Goal: Information Seeking & Learning: Learn about a topic

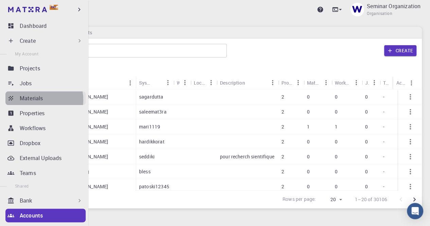
click at [33, 100] on p "Materials" at bounding box center [31, 98] width 23 height 8
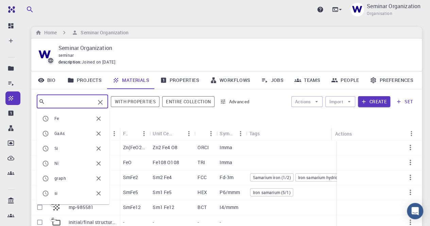
click at [95, 99] on input "text" at bounding box center [70, 102] width 50 height 10
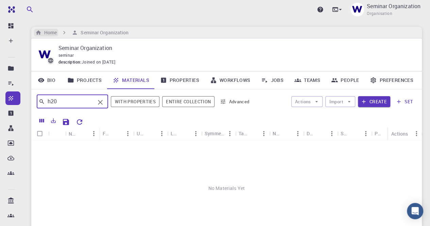
type input "h20"
click at [50, 30] on h6 "Home" at bounding box center [49, 32] width 15 height 7
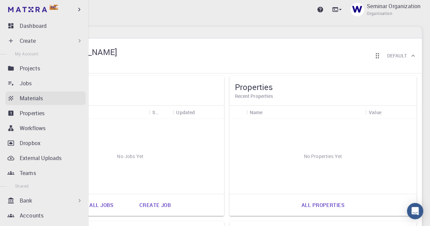
click at [28, 95] on p "Materials" at bounding box center [31, 98] width 23 height 8
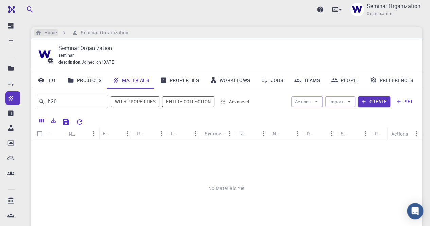
click at [49, 32] on h6 "Home" at bounding box center [49, 32] width 15 height 7
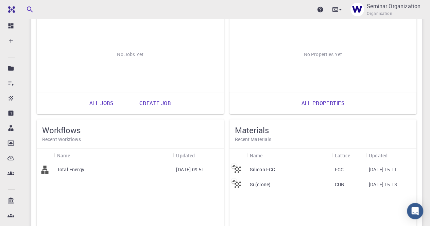
scroll to position [170, 0]
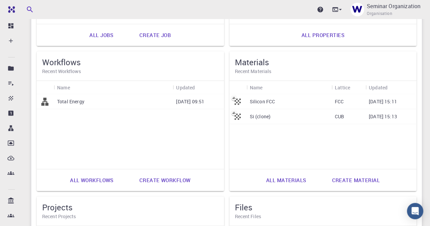
click at [295, 179] on link "All materials" at bounding box center [286, 180] width 55 height 16
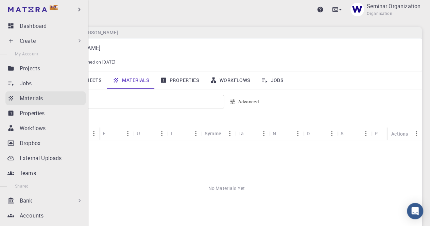
click at [26, 98] on p "Materials" at bounding box center [31, 98] width 23 height 8
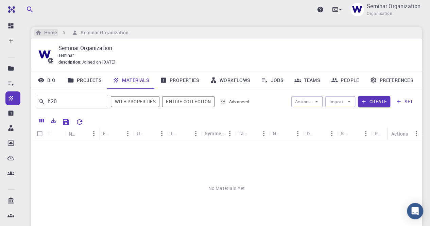
click at [48, 34] on h6 "Home" at bounding box center [49, 32] width 15 height 7
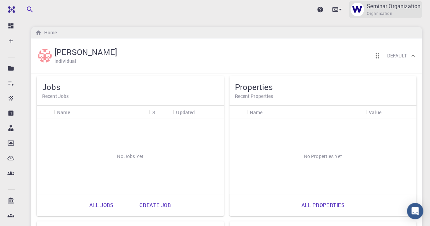
click at [370, 12] on span "Organisation" at bounding box center [380, 13] width 26 height 7
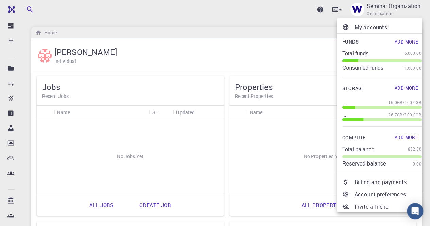
click at [337, 11] on div at bounding box center [215, 113] width 430 height 226
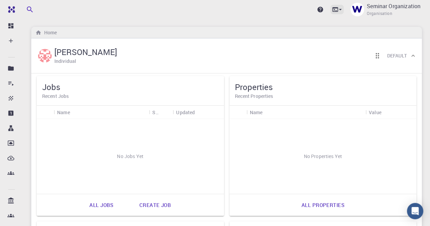
click at [341, 9] on icon at bounding box center [340, 9] width 3 height 1
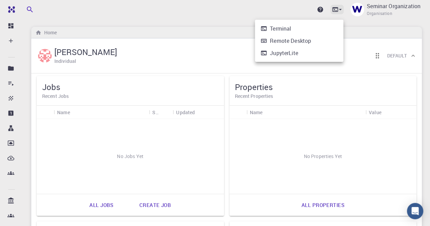
click at [341, 9] on div at bounding box center [215, 113] width 430 height 226
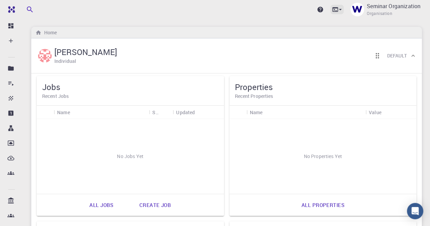
click at [341, 9] on icon at bounding box center [340, 9] width 3 height 1
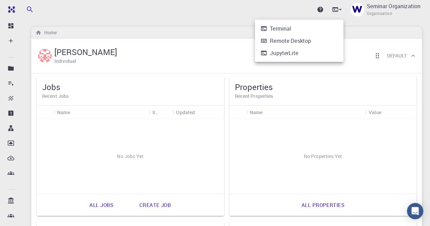
click at [277, 30] on div "Terminal" at bounding box center [280, 28] width 21 height 8
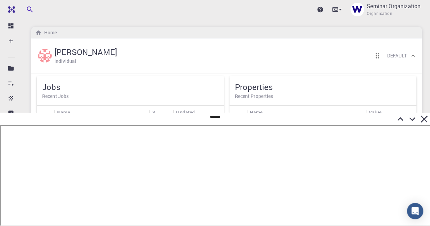
click at [424, 119] on icon at bounding box center [424, 119] width 7 height 7
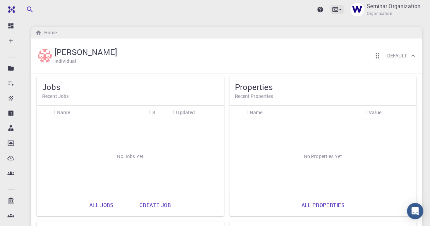
click at [338, 9] on icon at bounding box center [340, 9] width 7 height 7
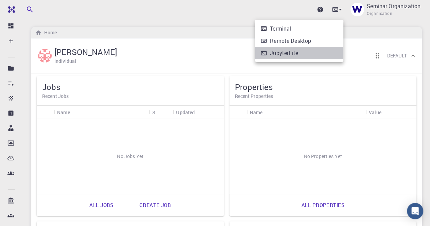
click at [317, 55] on li "JupyterLite" at bounding box center [299, 53] width 88 height 12
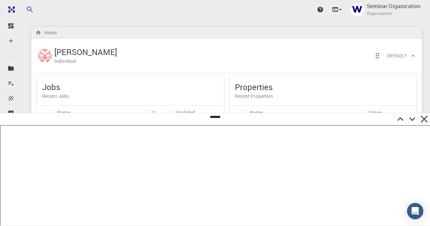
click at [427, 120] on icon at bounding box center [424, 119] width 12 height 12
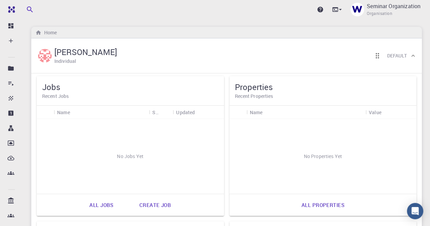
click at [400, 53] on h6 "Default" at bounding box center [397, 55] width 20 height 7
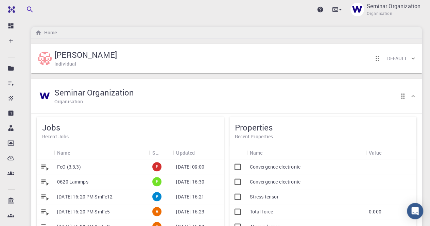
click at [414, 94] on icon at bounding box center [413, 96] width 7 height 7
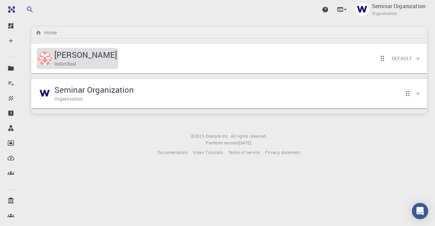
click at [82, 54] on h5 "[PERSON_NAME]" at bounding box center [85, 54] width 63 height 11
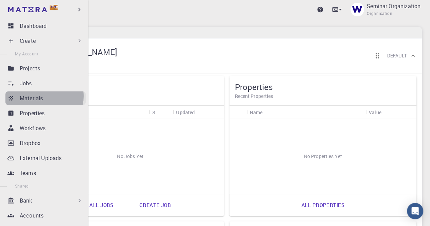
click at [40, 96] on p "Materials" at bounding box center [31, 98] width 23 height 8
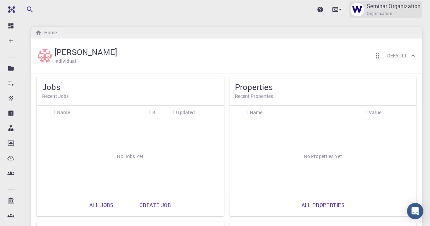
click at [398, 6] on p "Seminar Organization" at bounding box center [394, 6] width 54 height 8
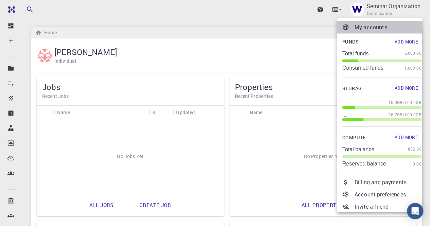
click at [378, 27] on p "My accounts" at bounding box center [388, 27] width 67 height 8
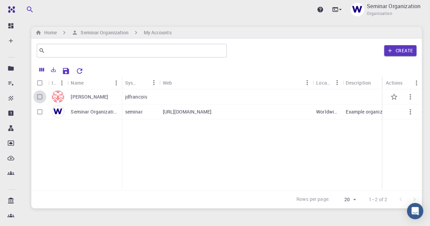
click at [41, 97] on input "Select row" at bounding box center [39, 96] width 13 height 13
checkbox input "true"
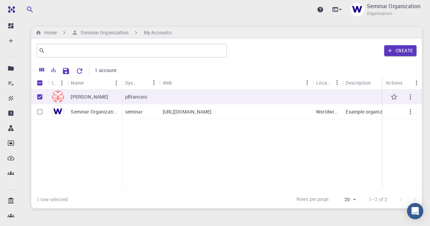
click at [410, 94] on icon "button" at bounding box center [411, 97] width 8 height 8
click at [411, 110] on span "Set default" at bounding box center [413, 111] width 21 height 7
click at [412, 97] on icon "button" at bounding box center [411, 97] width 8 height 8
click at [410, 114] on span "Set default" at bounding box center [413, 114] width 21 height 7
click at [414, 94] on button "button" at bounding box center [410, 97] width 16 height 16
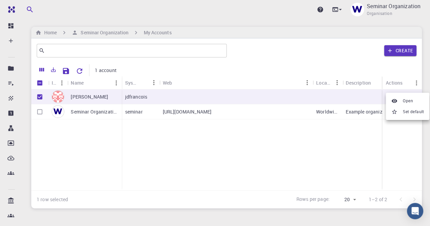
click at [410, 101] on span "Open" at bounding box center [408, 101] width 10 height 7
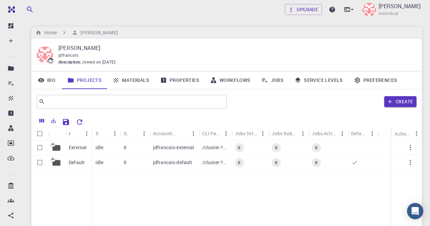
click at [131, 81] on link "Materials" at bounding box center [131, 80] width 48 height 18
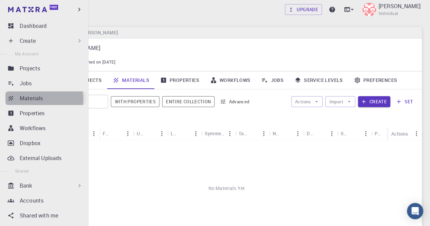
click at [25, 99] on p "Materials" at bounding box center [31, 98] width 23 height 8
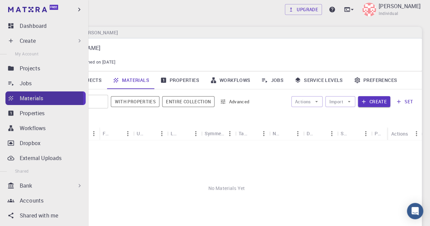
click at [25, 99] on p "Materials" at bounding box center [31, 98] width 23 height 8
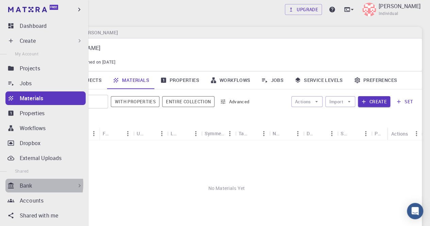
click at [26, 184] on p "Bank" at bounding box center [26, 186] width 13 height 8
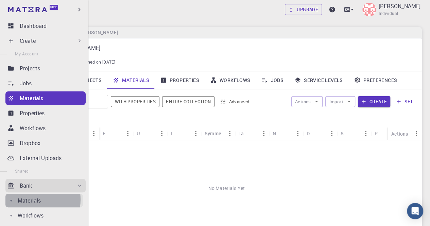
click at [28, 200] on p "Materials" at bounding box center [29, 201] width 23 height 8
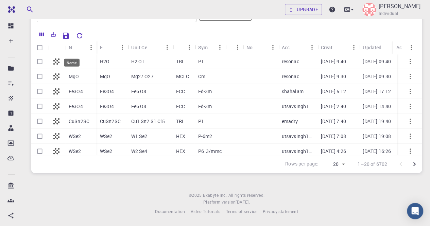
click at [72, 63] on div "Name" at bounding box center [72, 63] width 16 height 8
click at [38, 61] on input "Select row" at bounding box center [39, 61] width 13 height 13
checkbox input "true"
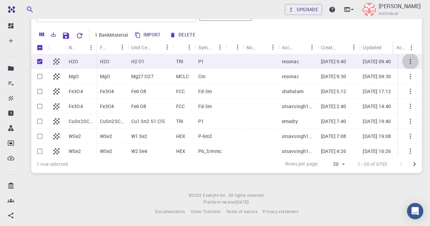
click at [408, 59] on icon "button" at bounding box center [411, 61] width 8 height 8
click at [399, 65] on icon at bounding box center [399, 65] width 6 height 6
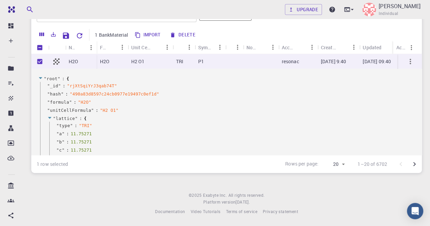
click at [407, 60] on icon "button" at bounding box center [411, 61] width 8 height 8
click at [412, 75] on span "Collapse" at bounding box center [416, 77] width 17 height 7
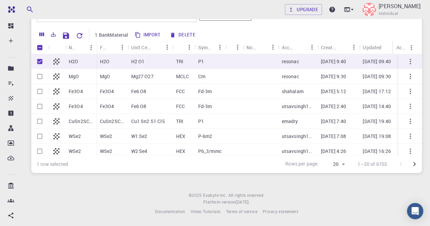
click at [105, 59] on p "H2O" at bounding box center [105, 61] width 10 height 7
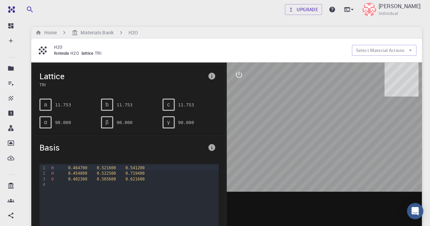
drag, startPoint x: 312, startPoint y: 115, endPoint x: 309, endPoint y: 125, distance: 11.0
click at [312, 134] on div at bounding box center [325, 169] width 196 height 212
click at [236, 77] on icon "interactive" at bounding box center [239, 75] width 8 height 8
click at [238, 92] on icon "view" at bounding box center [239, 91] width 8 height 8
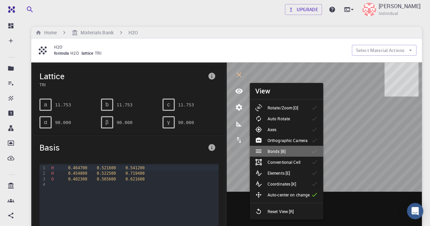
click at [281, 153] on p "Bonds [B]" at bounding box center [277, 151] width 18 height 6
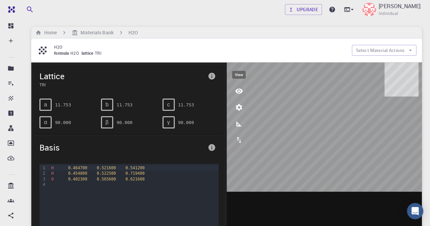
click at [241, 92] on icon "view" at bounding box center [238, 91] width 7 height 5
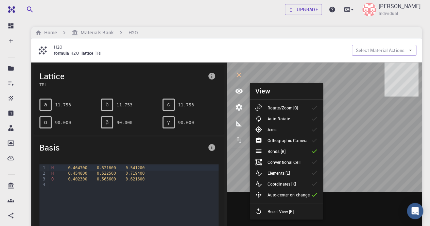
click at [282, 209] on p "Reset View [R]" at bounding box center [281, 212] width 27 height 6
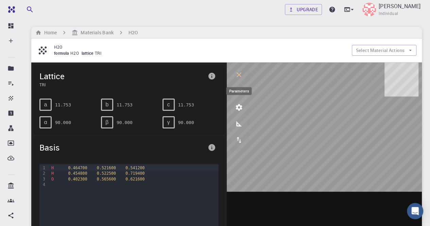
click at [241, 106] on icon "parameters" at bounding box center [239, 107] width 6 height 6
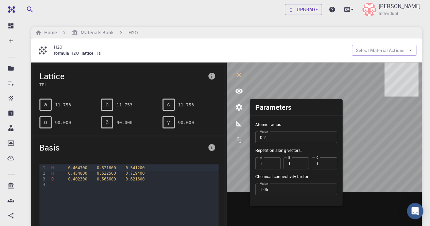
click at [286, 57] on div "formula H2O lattice TRI" at bounding box center [200, 53] width 293 height 7
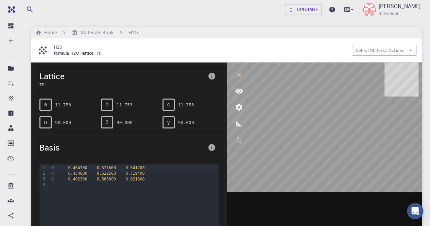
click at [157, 39] on div "H2O formula H2O lattice TRI Select Material Actions" at bounding box center [226, 50] width 391 height 24
click at [100, 34] on h6 "Materials Bank" at bounding box center [95, 32] width 35 height 7
